Goal: Information Seeking & Learning: Learn about a topic

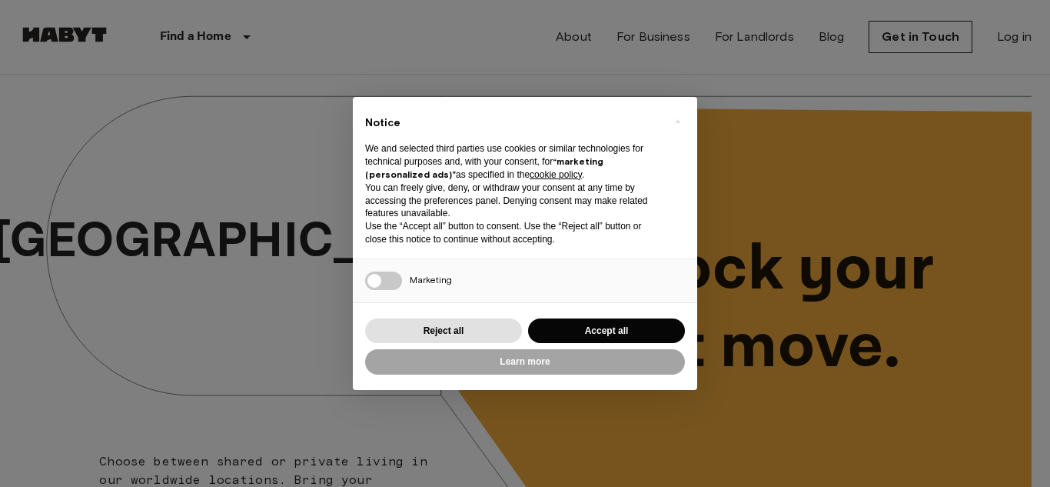
click at [611, 329] on button "Accept all" at bounding box center [606, 330] width 157 height 25
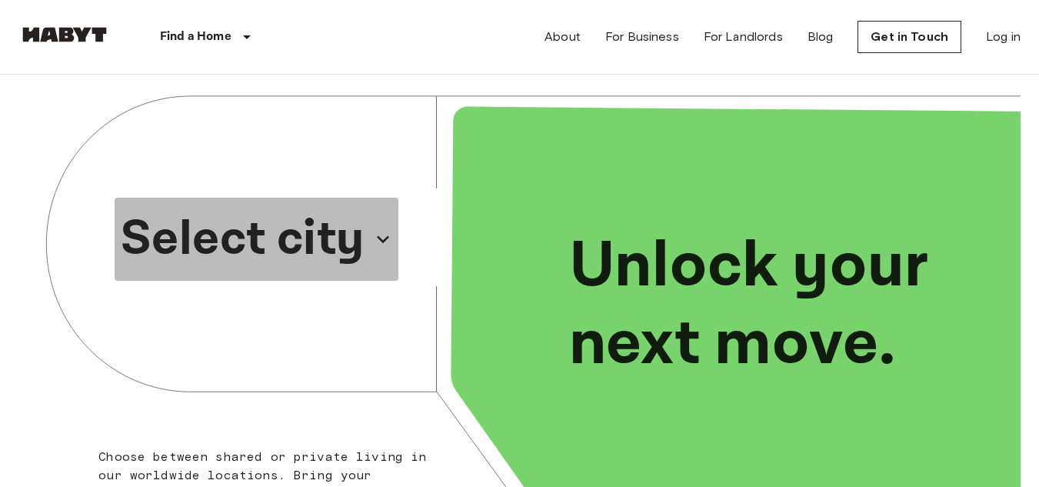
click at [380, 234] on icon "button" at bounding box center [383, 239] width 25 height 25
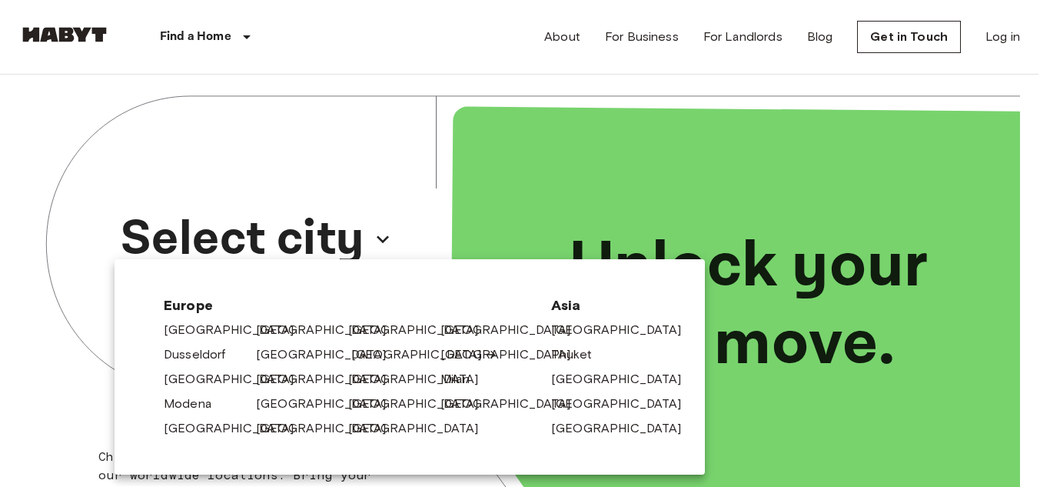
click at [367, 360] on link "[GEOGRAPHIC_DATA]" at bounding box center [424, 354] width 146 height 18
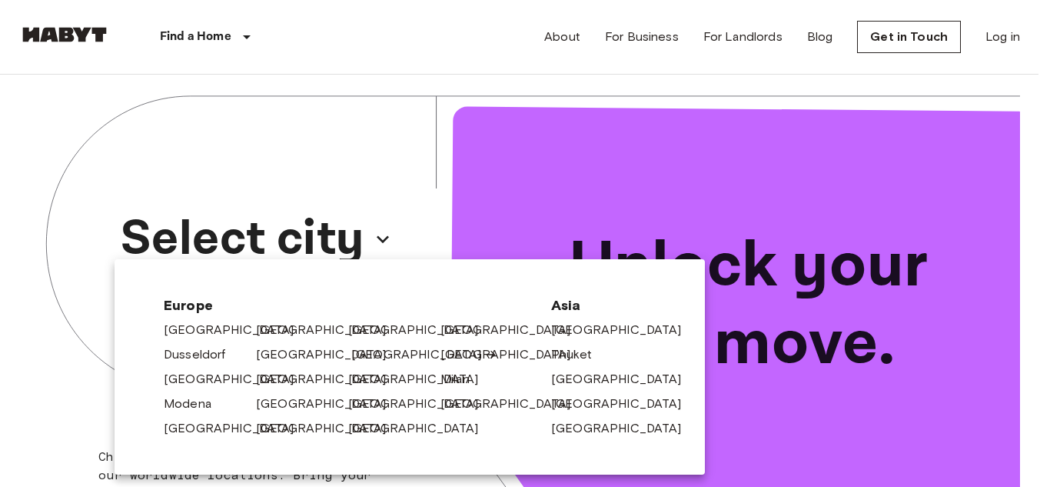
click at [367, 360] on link "[GEOGRAPHIC_DATA]" at bounding box center [424, 354] width 146 height 18
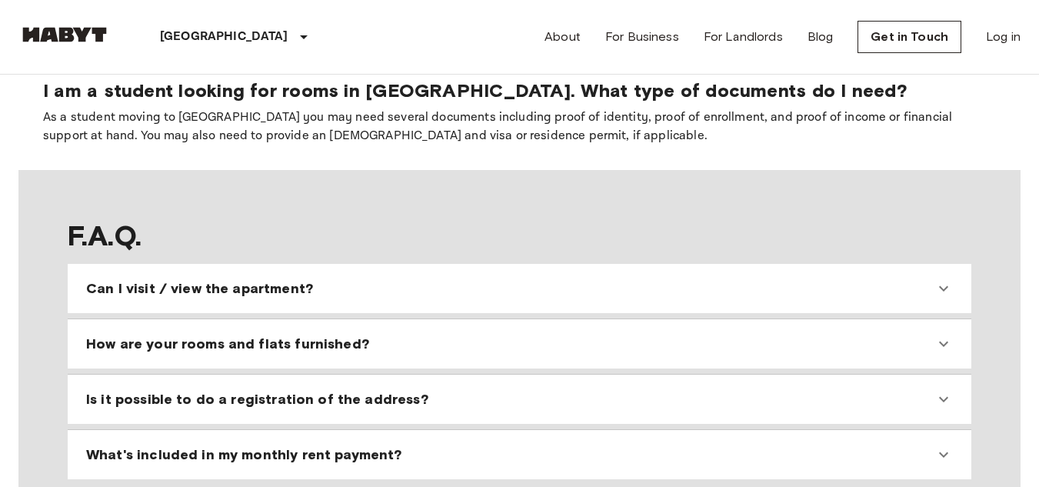
scroll to position [1286, 0]
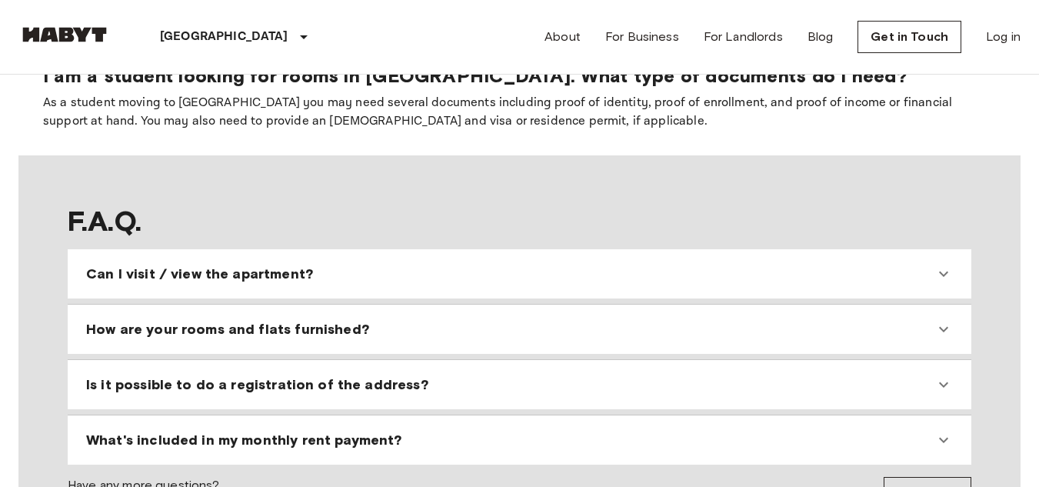
click at [944, 375] on icon at bounding box center [943, 384] width 18 height 18
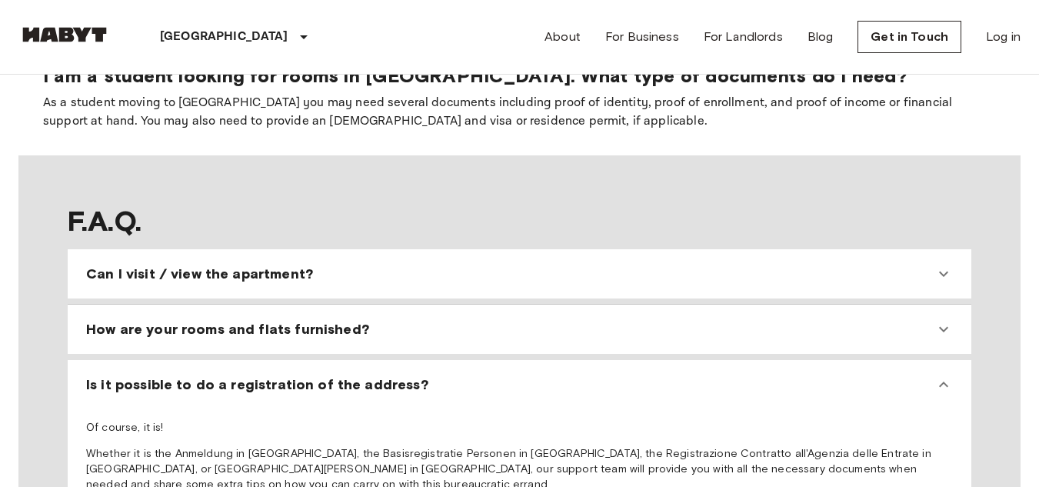
drag, startPoint x: 1036, startPoint y: 261, endPoint x: 1038, endPoint y: 277, distance: 15.5
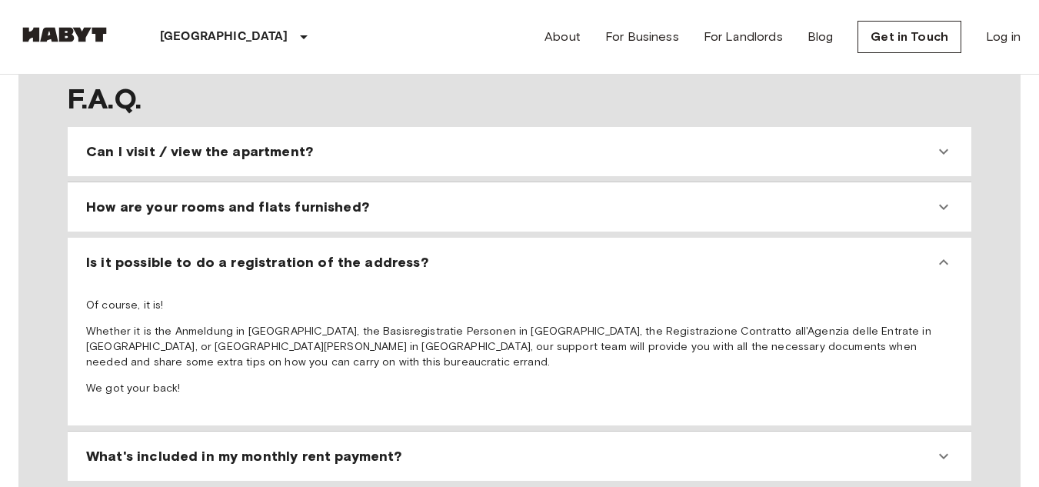
scroll to position [1418, 0]
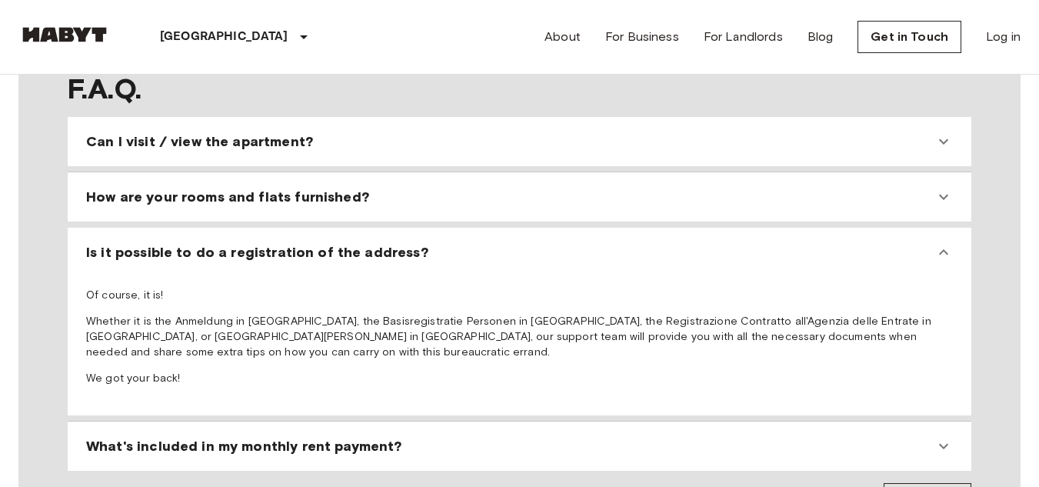
click at [938, 437] on icon at bounding box center [943, 446] width 18 height 18
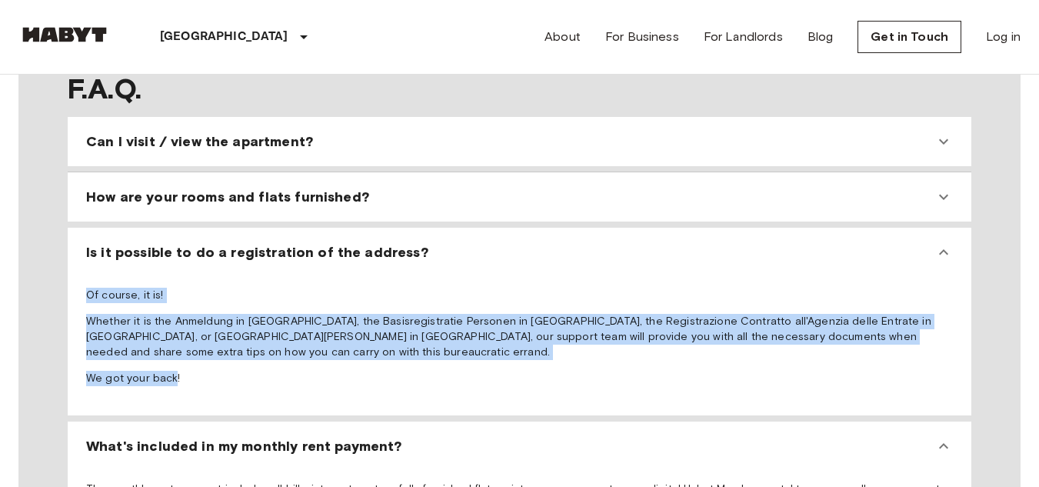
drag, startPoint x: 175, startPoint y: 292, endPoint x: 89, endPoint y: 177, distance: 143.5
click at [89, 228] on div "Is it possible to do a registration of the address? Of course, it is! Whether i…" at bounding box center [519, 322] width 903 height 188
drag, startPoint x: 91, startPoint y: 181, endPoint x: 204, endPoint y: 181, distance: 112.3
click at [204, 234] on div "Is it possible to do a registration of the address?" at bounding box center [519, 252] width 891 height 37
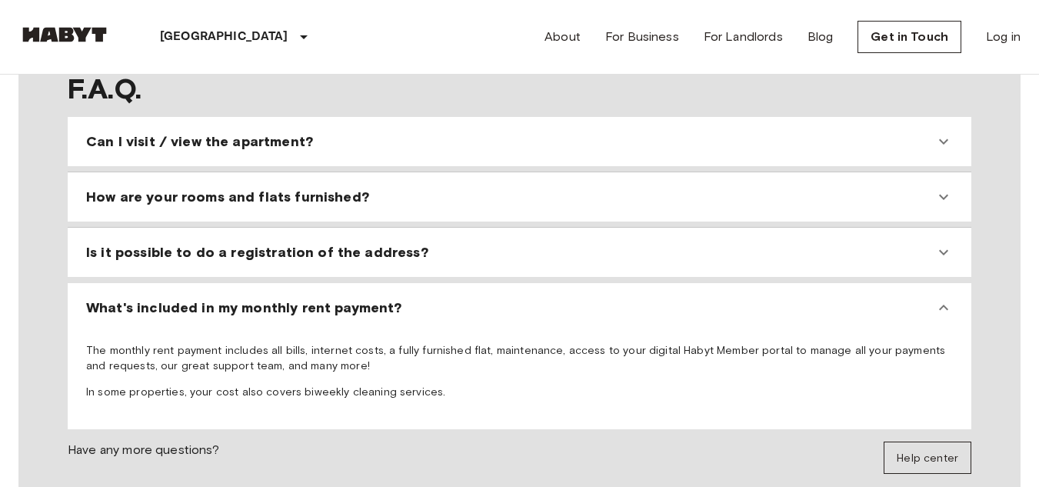
click at [952, 243] on icon at bounding box center [943, 252] width 18 height 18
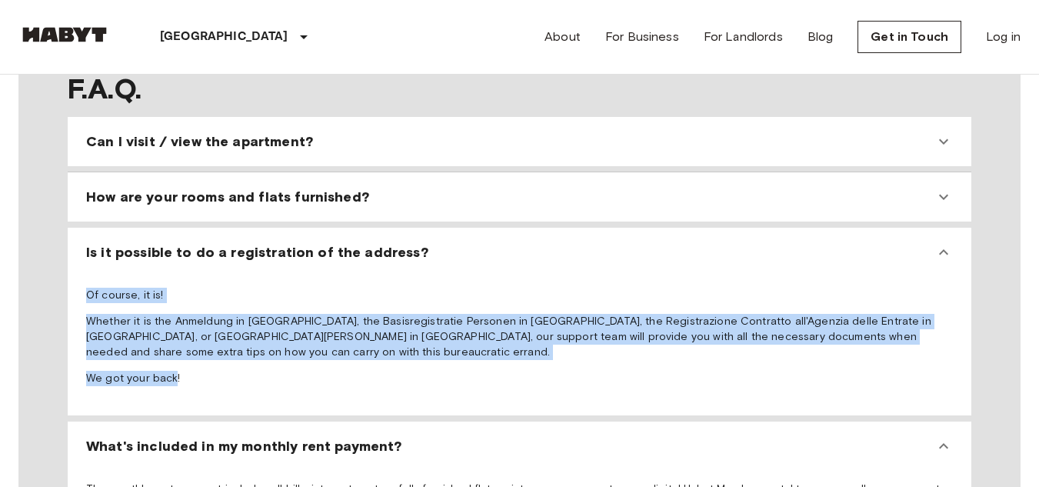
copy span "Of course, it is! Whether it is the Anmeldung in [GEOGRAPHIC_DATA], the Basisre…"
drag, startPoint x: 411, startPoint y: 184, endPoint x: 363, endPoint y: 185, distance: 47.7
click at [363, 243] on span "Is it possible to do a registration of the address?" at bounding box center [257, 252] width 342 height 18
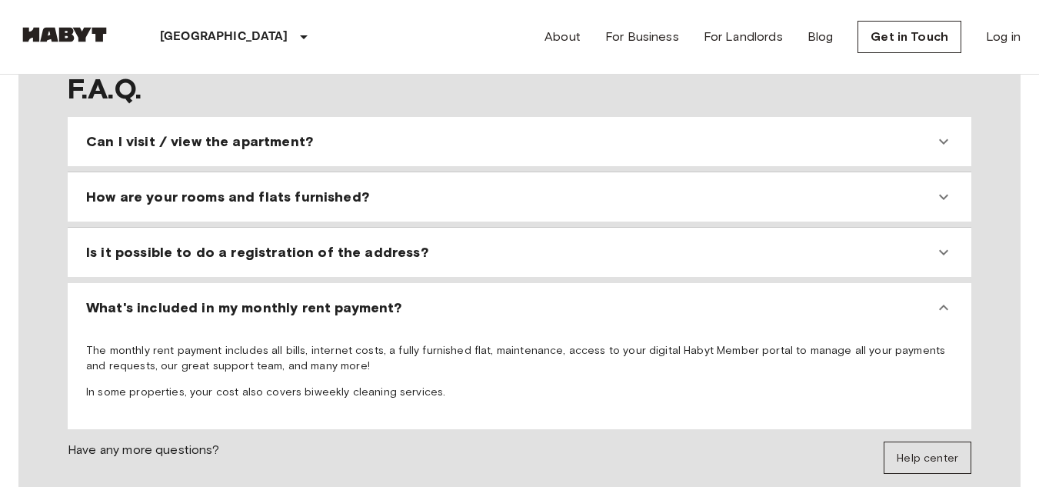
click at [423, 243] on div "Is it possible to do a registration of the address?" at bounding box center [510, 252] width 848 height 18
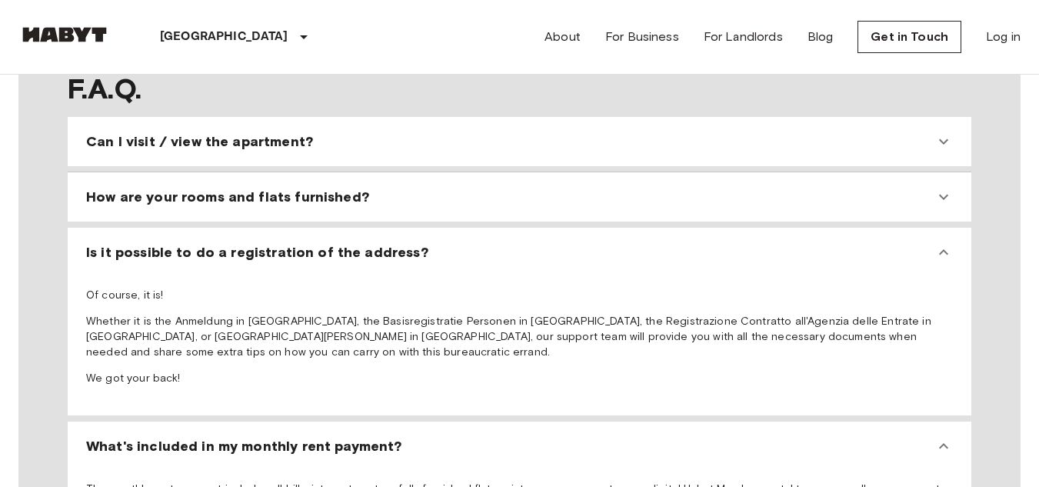
click at [402, 304] on div "Of course, it is! Whether it is the Anmeldung in [GEOGRAPHIC_DATA], the Basisre…" at bounding box center [519, 340] width 891 height 138
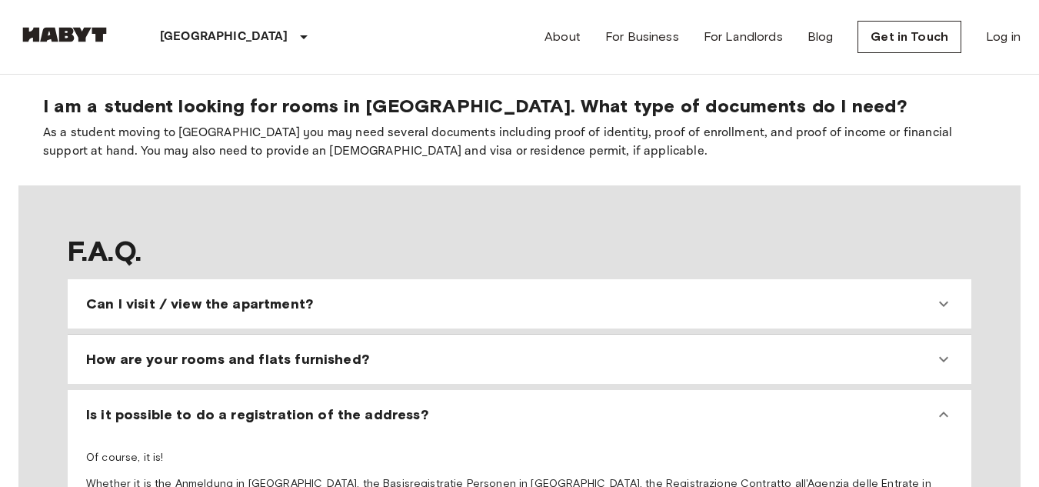
scroll to position [1292, 0]
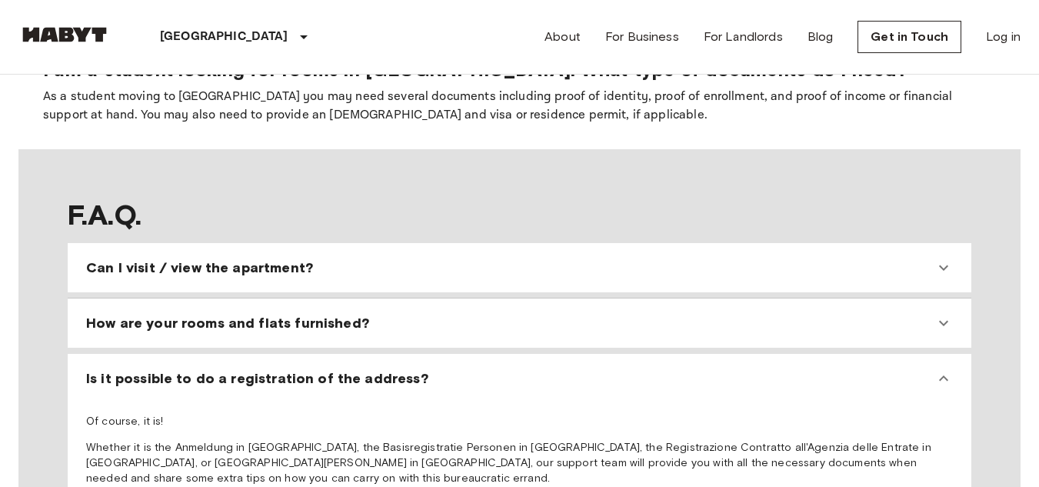
click at [942, 314] on icon at bounding box center [943, 323] width 18 height 18
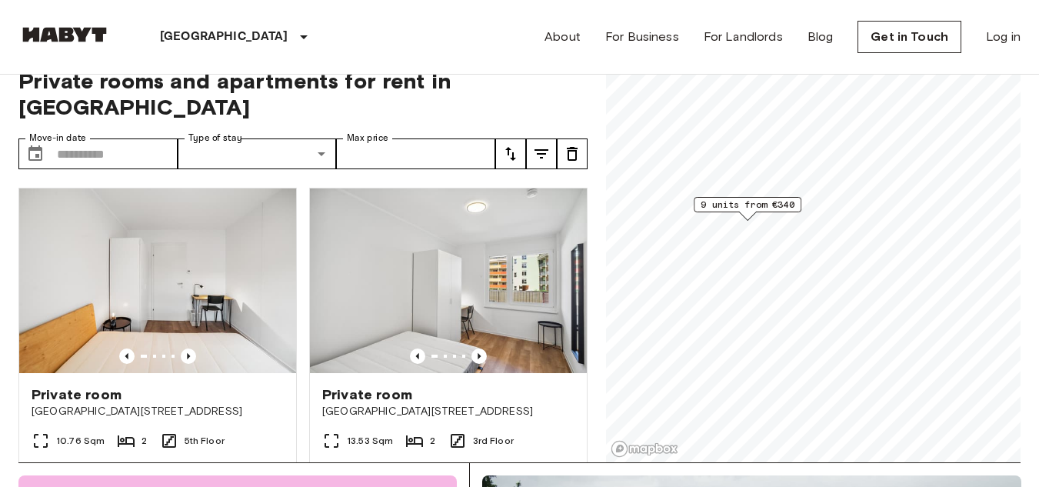
scroll to position [0, 0]
